Goal: Task Accomplishment & Management: Manage account settings

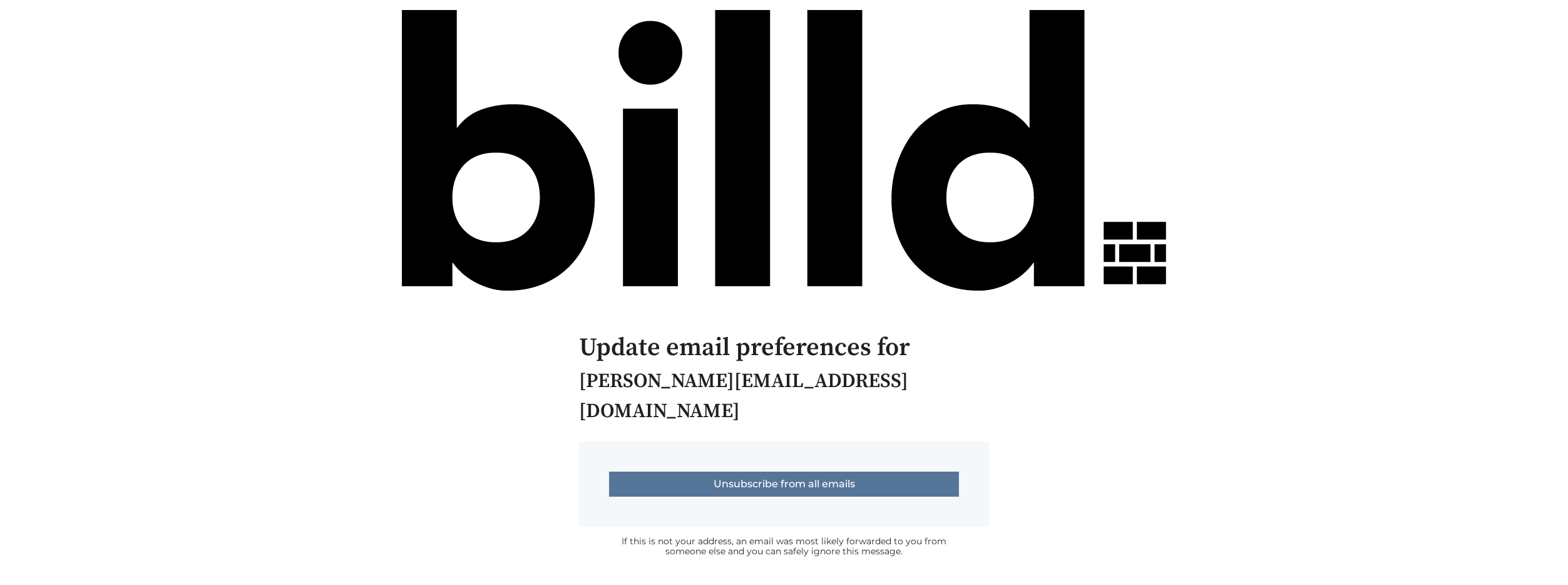
click at [762, 471] on input "Unsubscribe from all emails" at bounding box center [784, 484] width 350 height 25
click at [780, 475] on input "Unsubscribe from all emails" at bounding box center [784, 484] width 350 height 25
